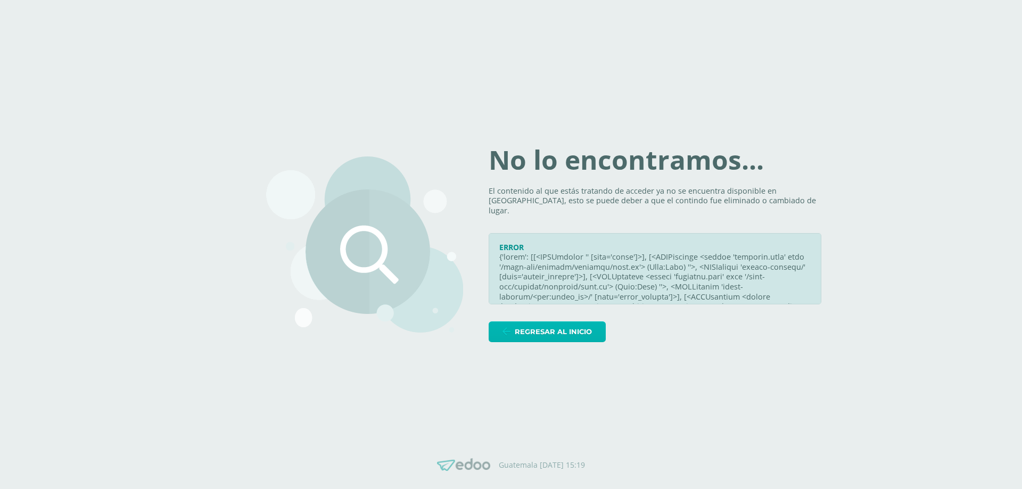
click at [546, 331] on span "Regresar al inicio" at bounding box center [553, 332] width 77 height 20
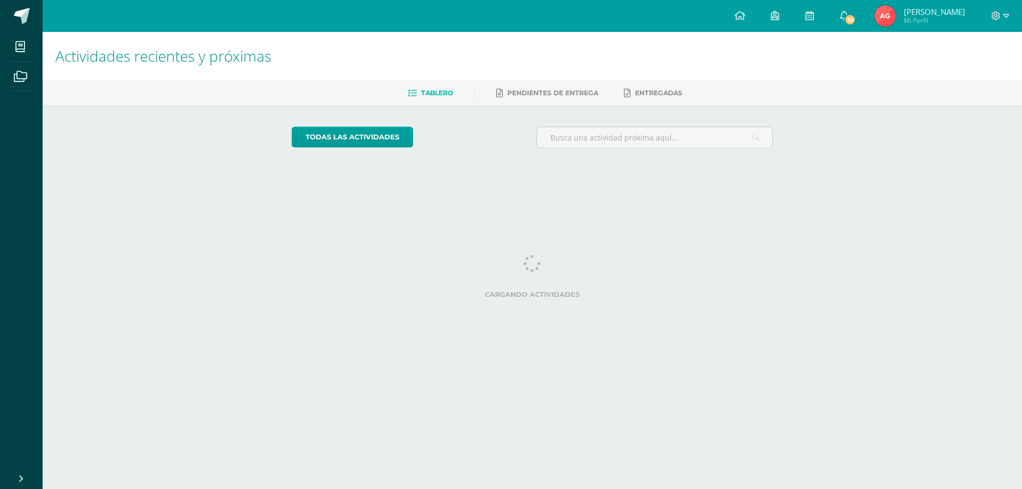
drag, startPoint x: 881, startPoint y: 18, endPoint x: 901, endPoint y: 53, distance: 40.5
click at [861, 18] on link "10" at bounding box center [844, 16] width 34 height 32
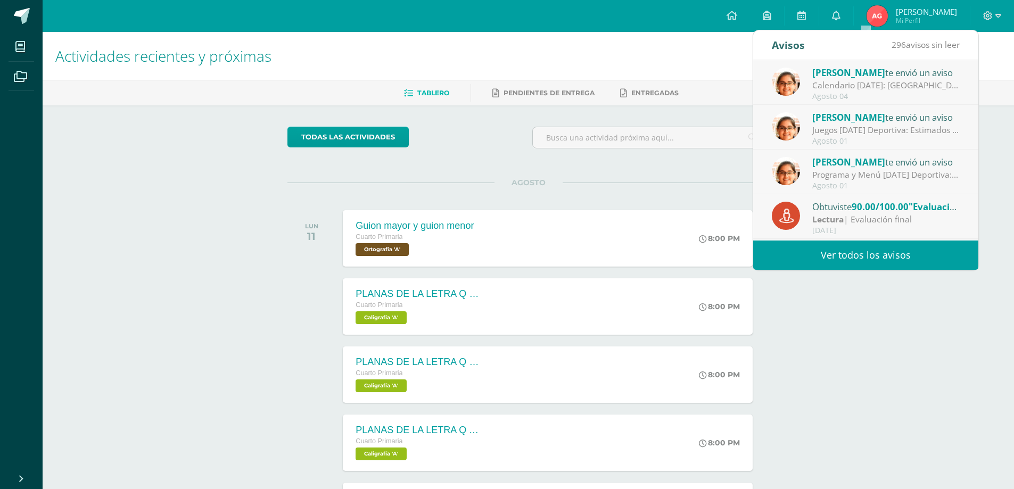
click at [881, 346] on div "Actividades recientes y próximas Tablero Pendientes de entrega Entregadas todas…" at bounding box center [528, 353] width 971 height 642
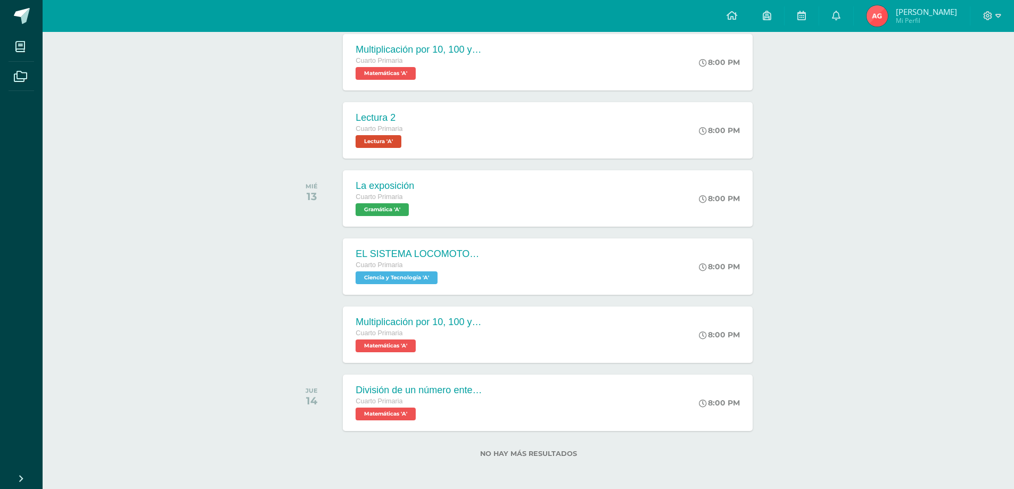
scroll to position [519, 0]
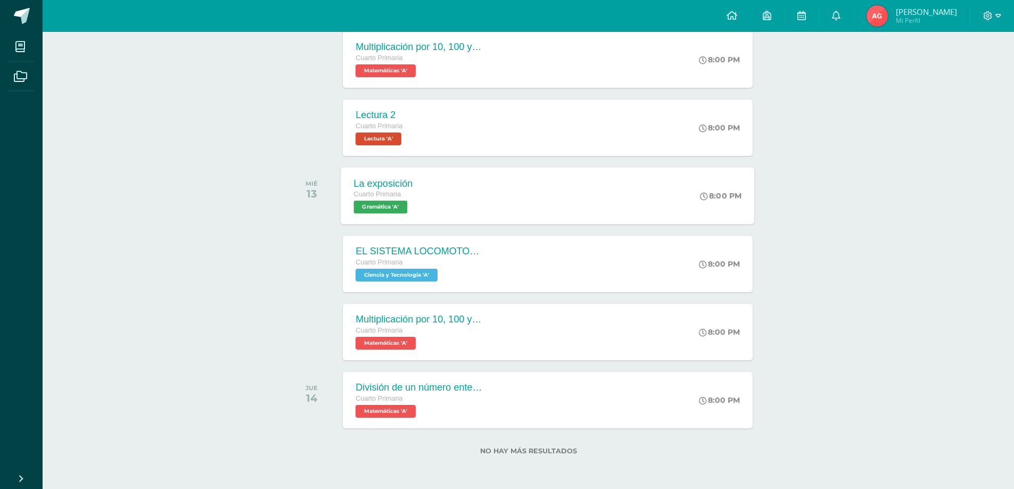
click at [400, 208] on span "Gramática 'A'" at bounding box center [381, 207] width 54 height 13
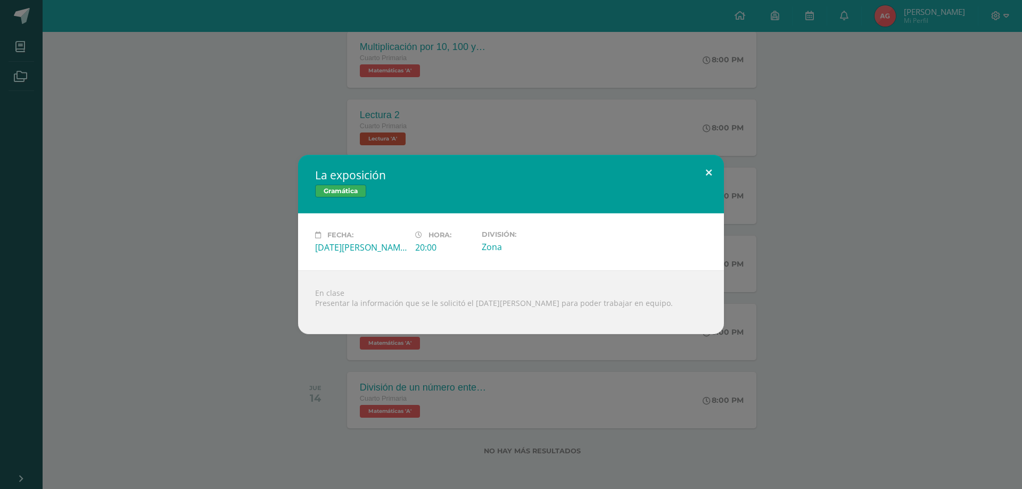
click at [710, 175] on button at bounding box center [708, 173] width 30 height 36
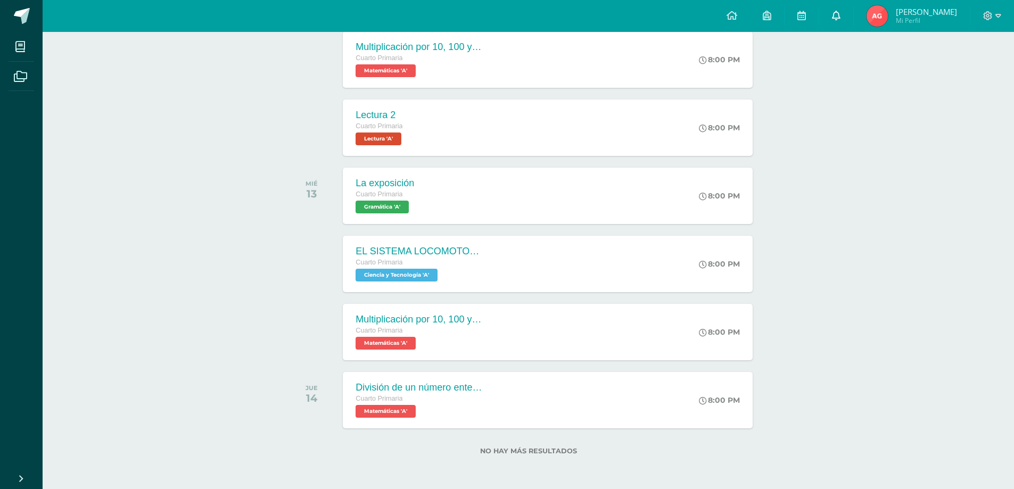
click at [840, 20] on span at bounding box center [836, 16] width 9 height 12
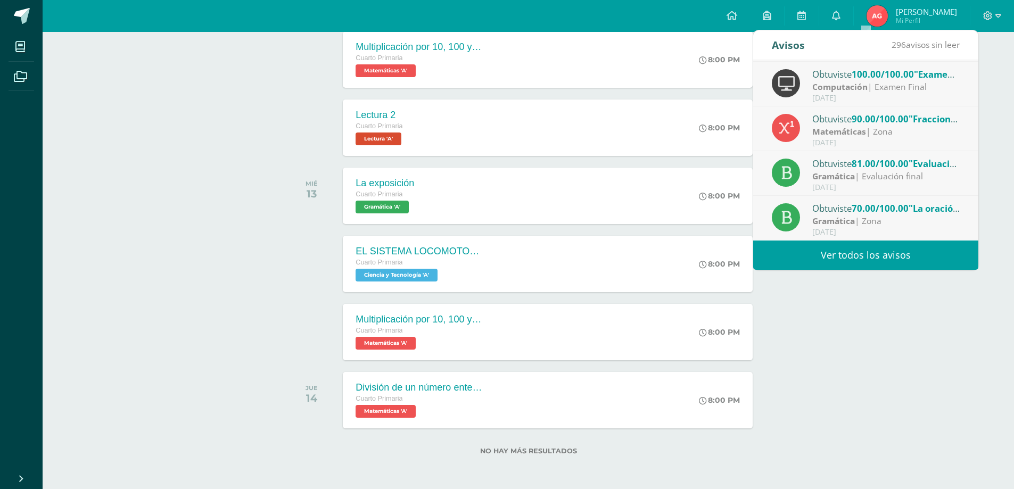
scroll to position [0, 0]
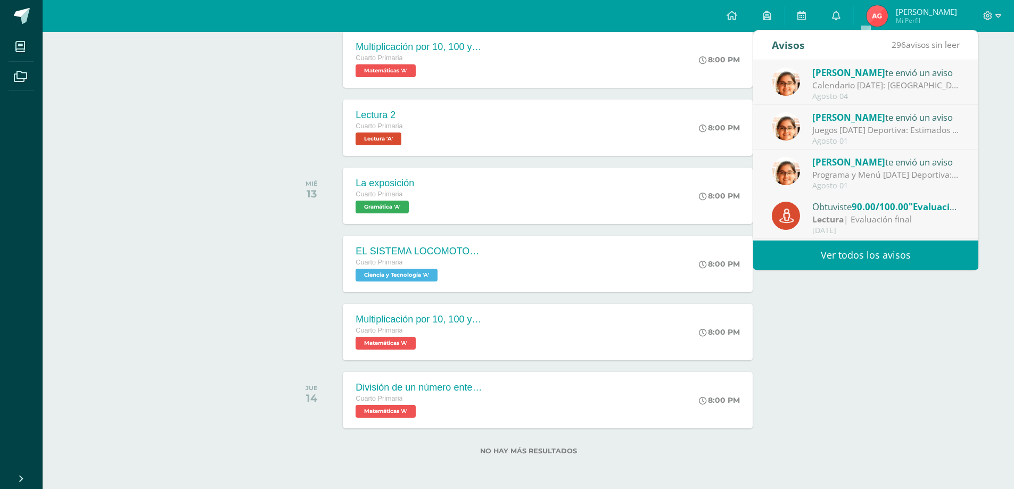
click at [826, 83] on div "Calendario Agosto 2025: Buenos días, enviamos adjunto el calendario de activida…" at bounding box center [886, 85] width 148 height 12
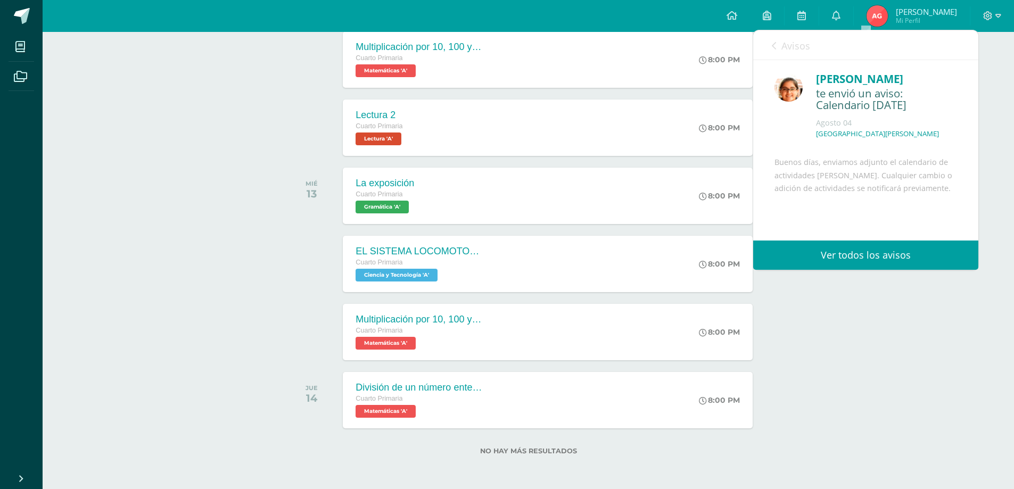
click at [777, 51] on link "Avisos" at bounding box center [790, 45] width 38 height 30
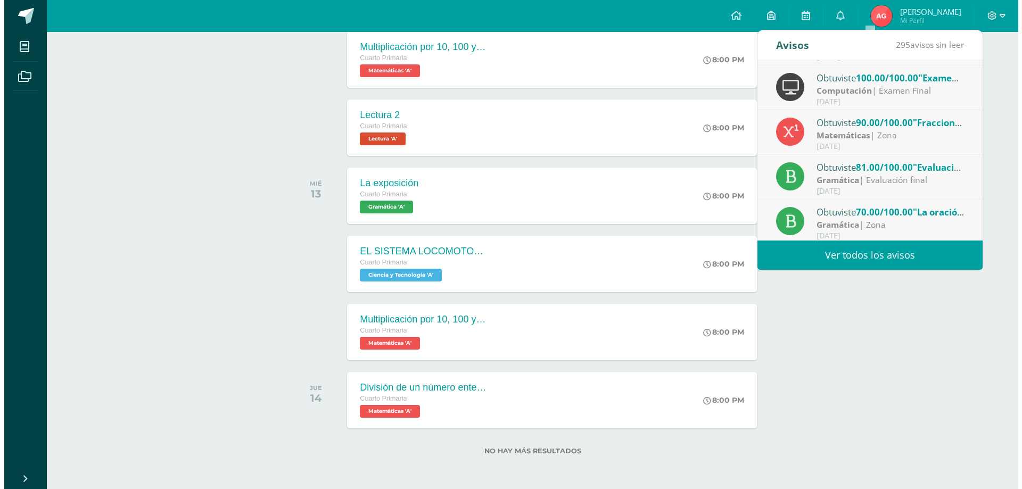
scroll to position [177, 0]
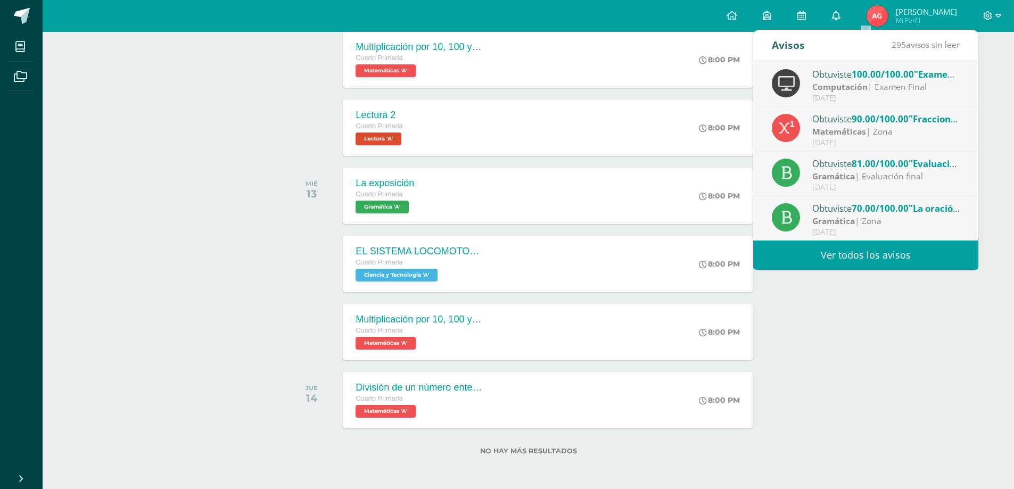
click at [840, 15] on icon at bounding box center [836, 16] width 9 height 10
click at [840, 13] on icon at bounding box center [836, 16] width 9 height 10
drag, startPoint x: 842, startPoint y: 367, endPoint x: 812, endPoint y: 342, distance: 38.9
click at [842, 365] on div "Actividades recientes y próximas Tablero Pendientes de entrega Entregadas todas…" at bounding box center [528, 1] width 971 height 976
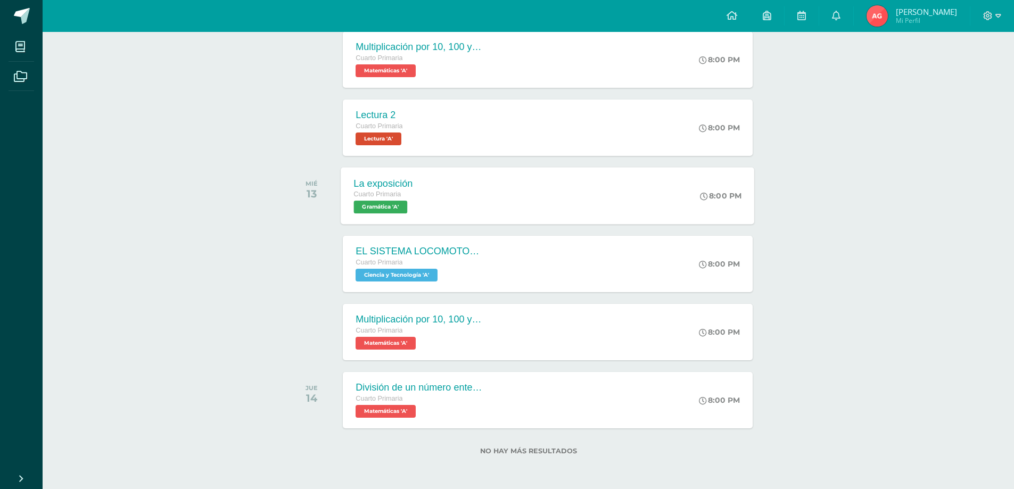
click at [387, 206] on span "Gramática 'A'" at bounding box center [381, 207] width 54 height 13
